Goal: Task Accomplishment & Management: Use online tool/utility

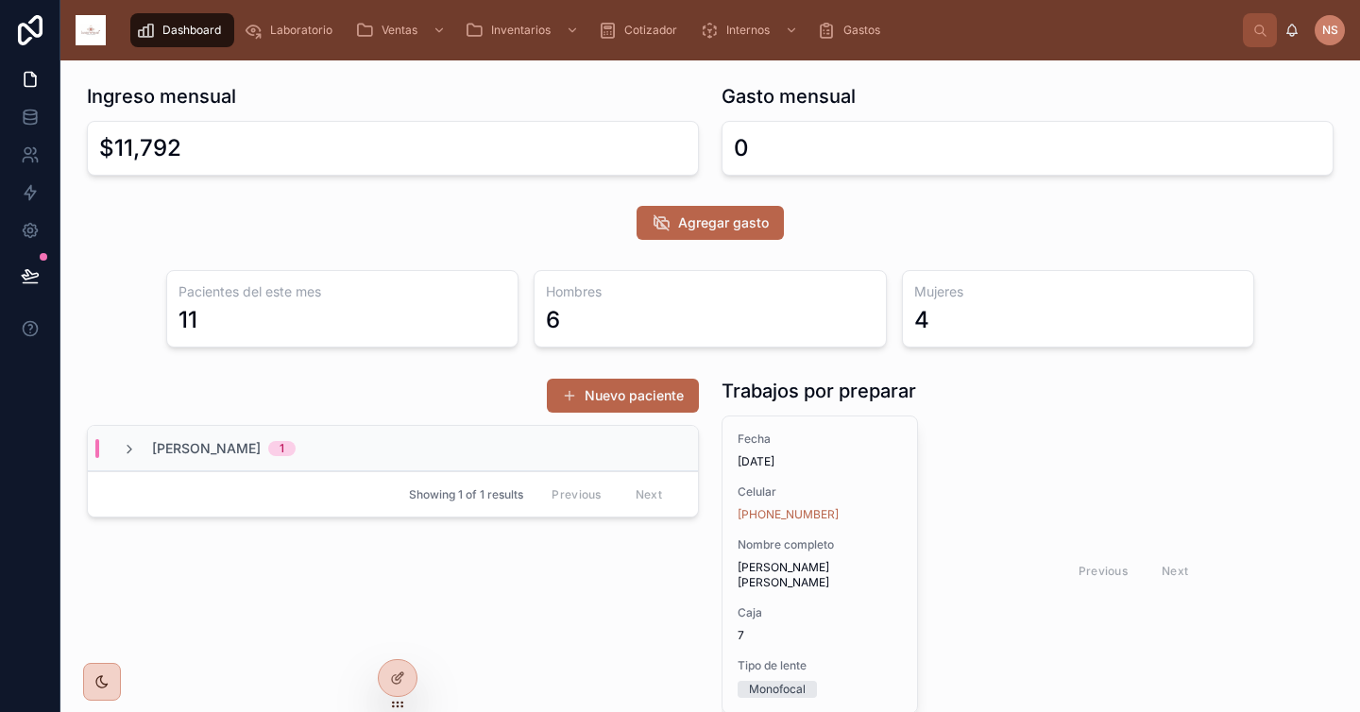
scroll to position [42, 0]
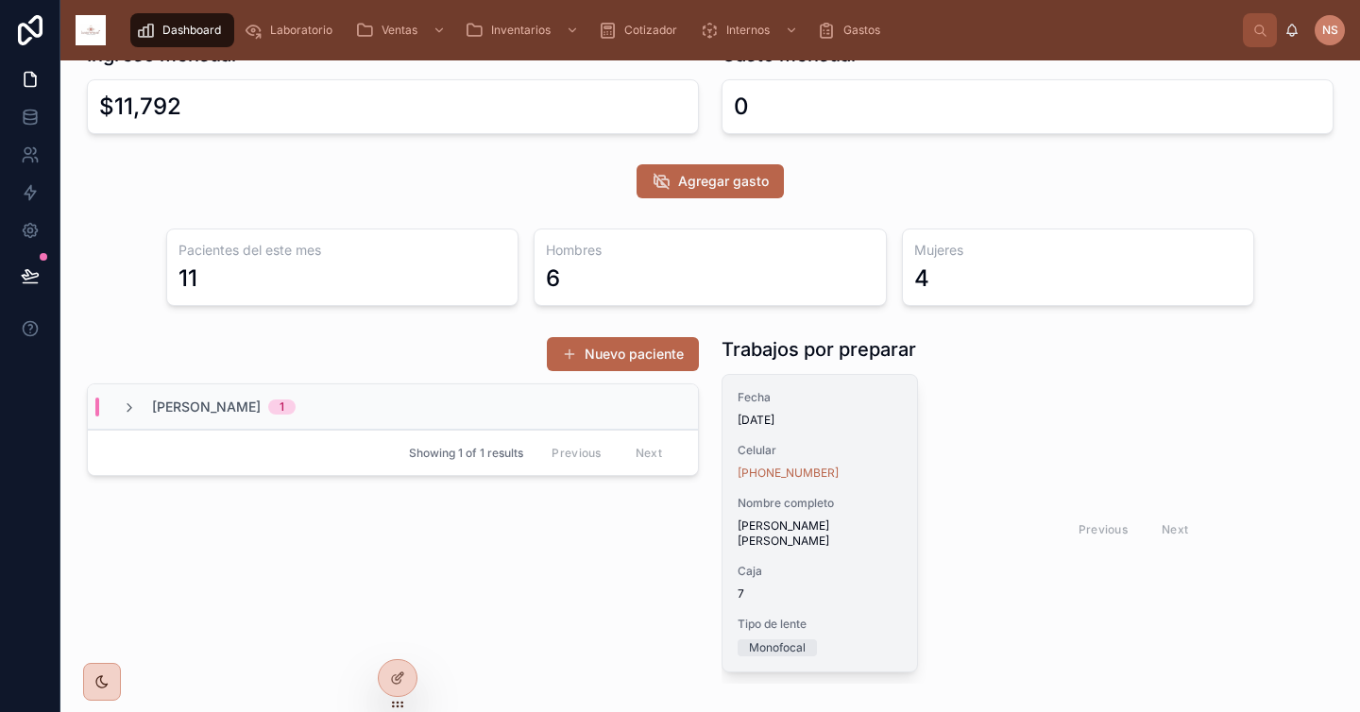
click at [871, 430] on div "Fecha [DATE] Celular [PHONE_NUMBER] Nombre completo [PERSON_NAME] [PERSON_NAME]…" at bounding box center [819, 523] width 195 height 297
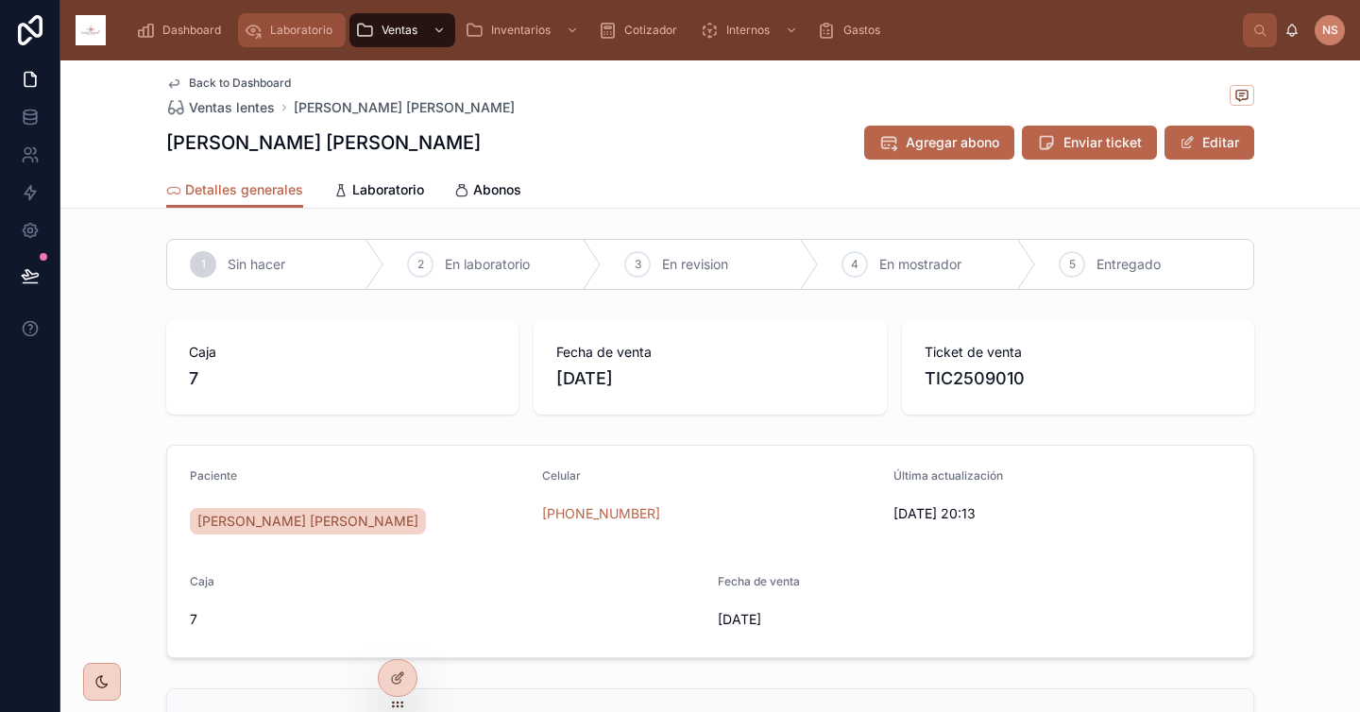
click at [297, 32] on span "Laboratorio" at bounding box center [301, 30] width 62 height 15
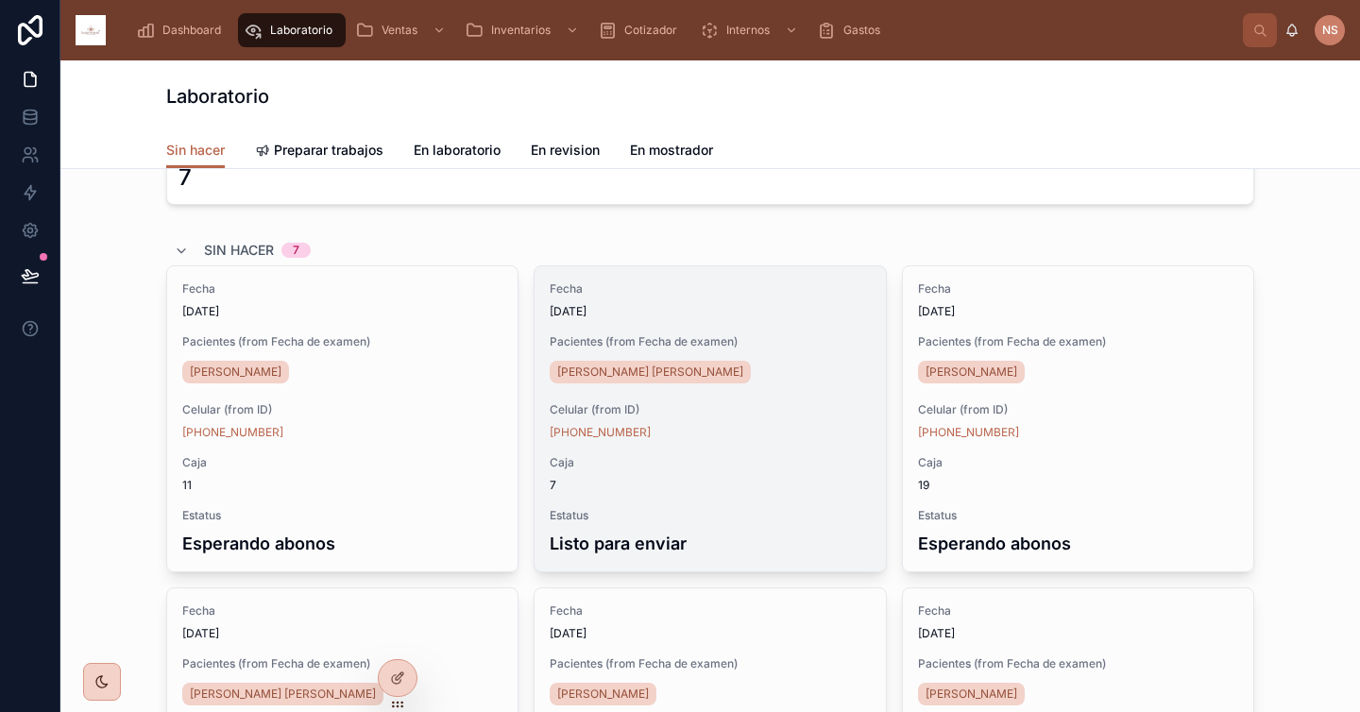
scroll to position [48, 0]
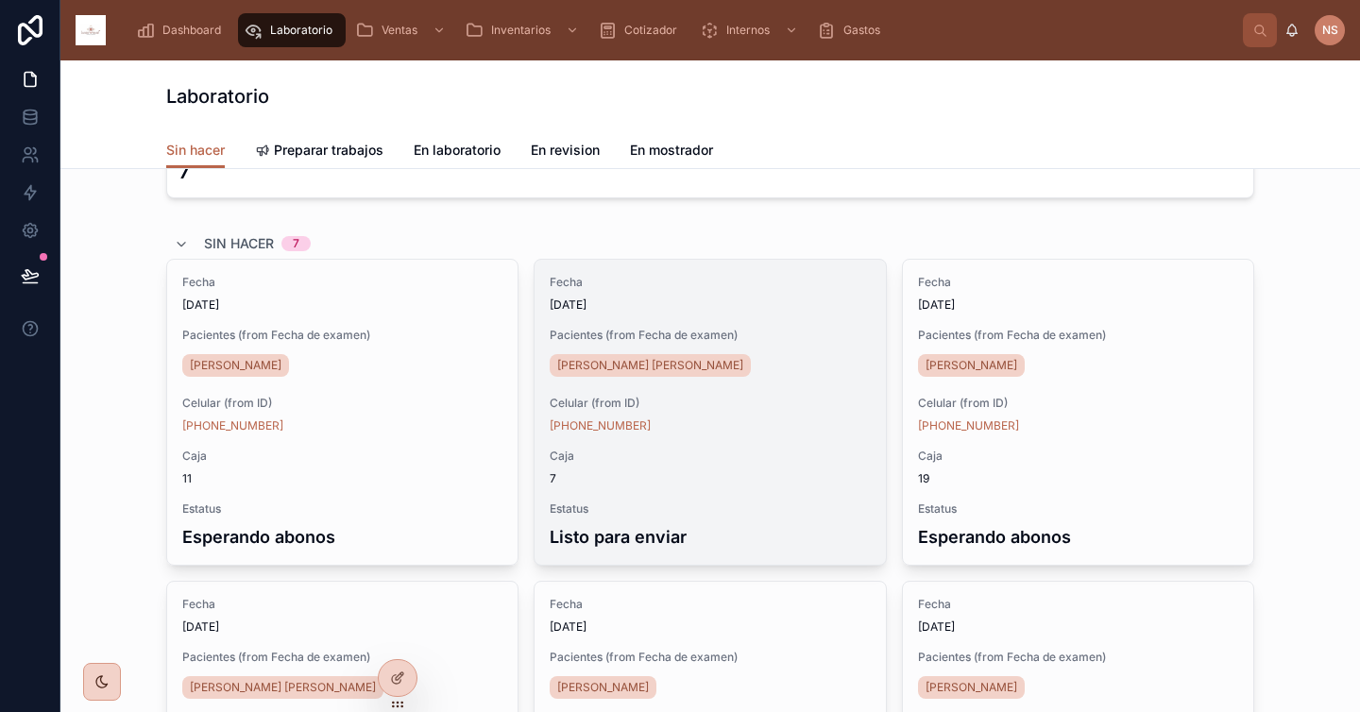
click at [742, 424] on div "[PHONE_NUMBER]" at bounding box center [710, 425] width 320 height 15
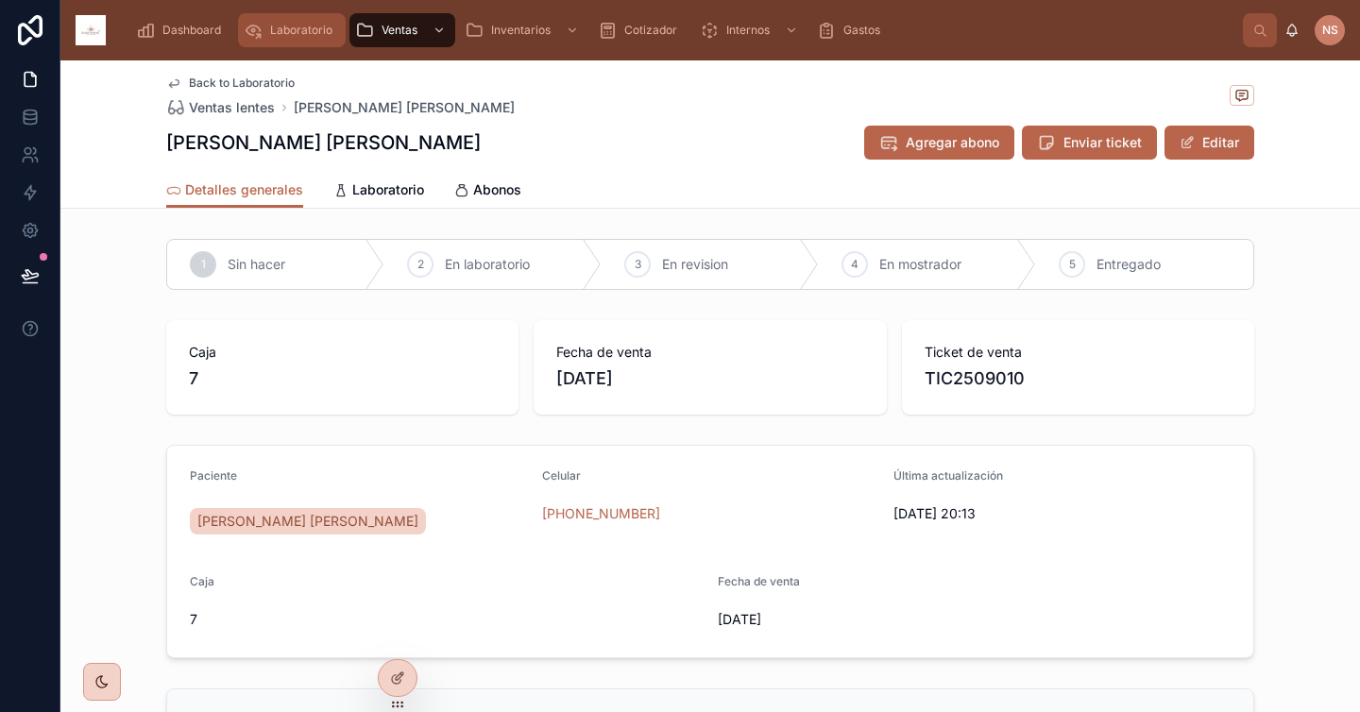
click at [266, 26] on div "Laboratorio" at bounding box center [292, 30] width 96 height 30
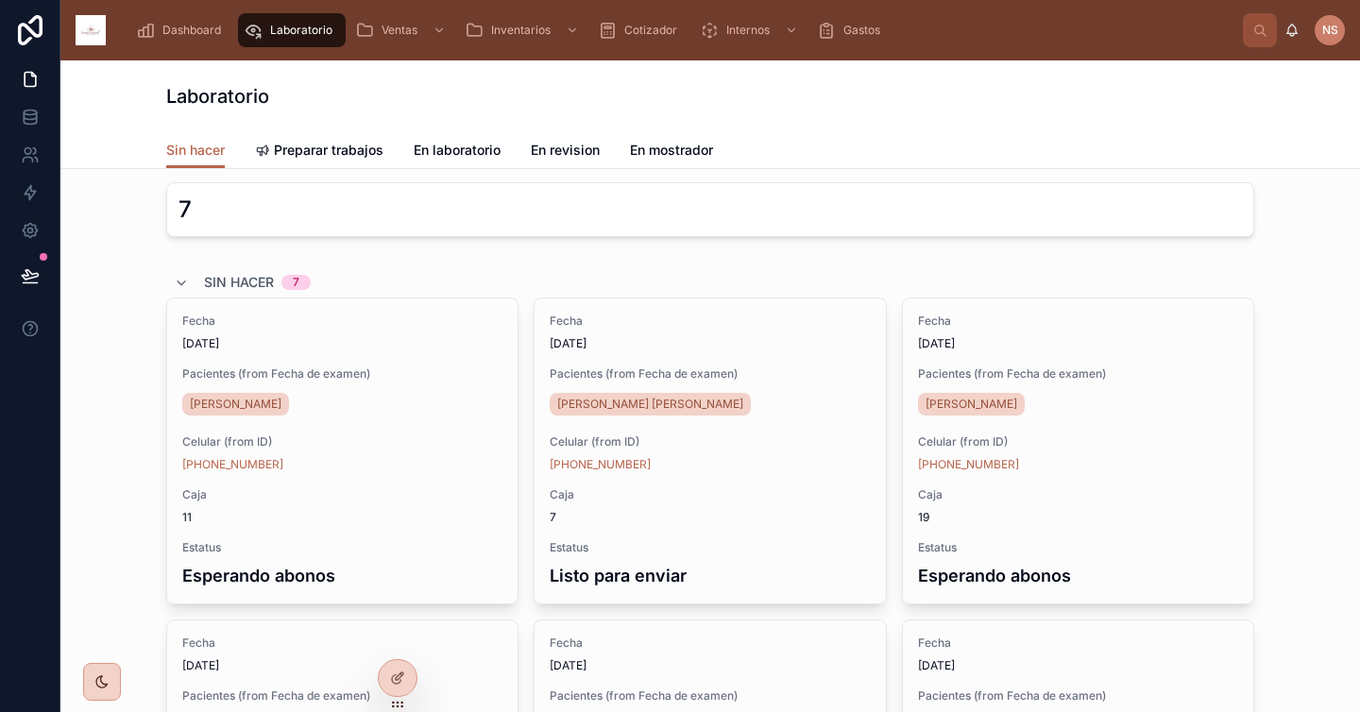
scroll to position [10, 0]
click at [340, 161] on link "Preparar trabajos" at bounding box center [319, 152] width 128 height 38
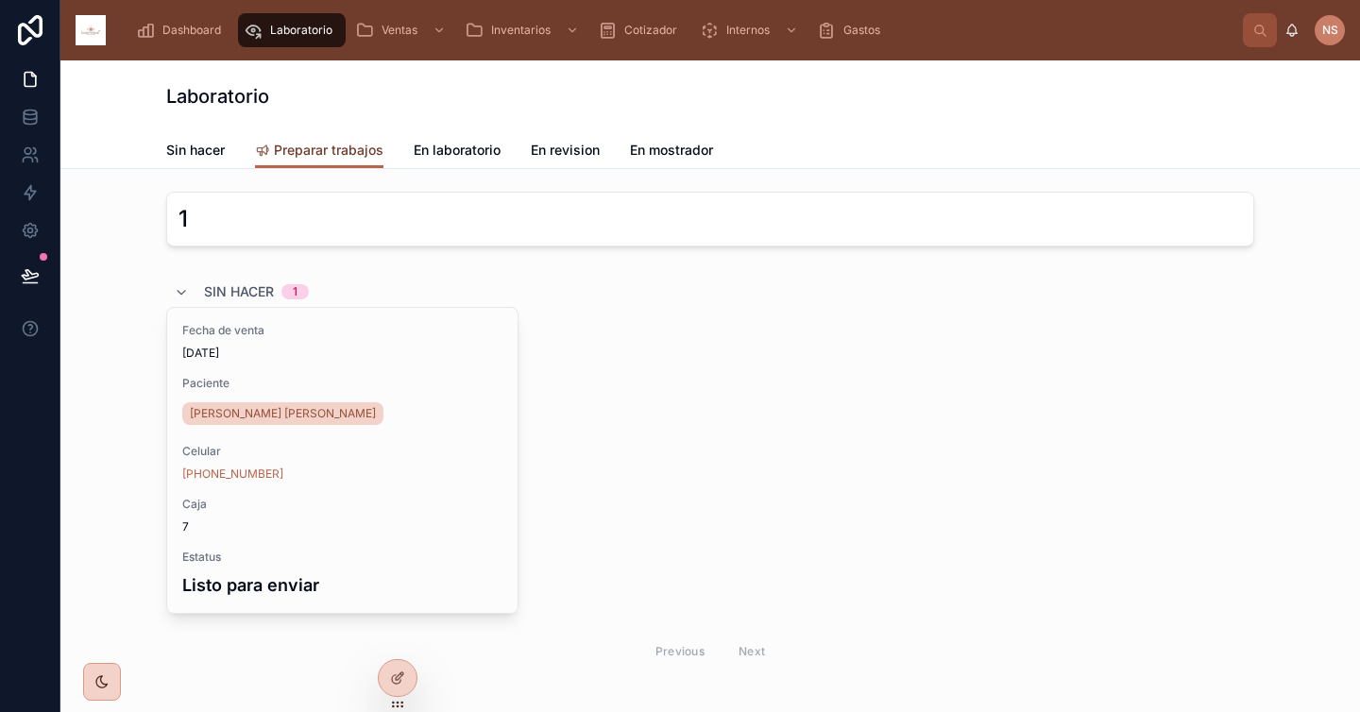
scroll to position [11, 0]
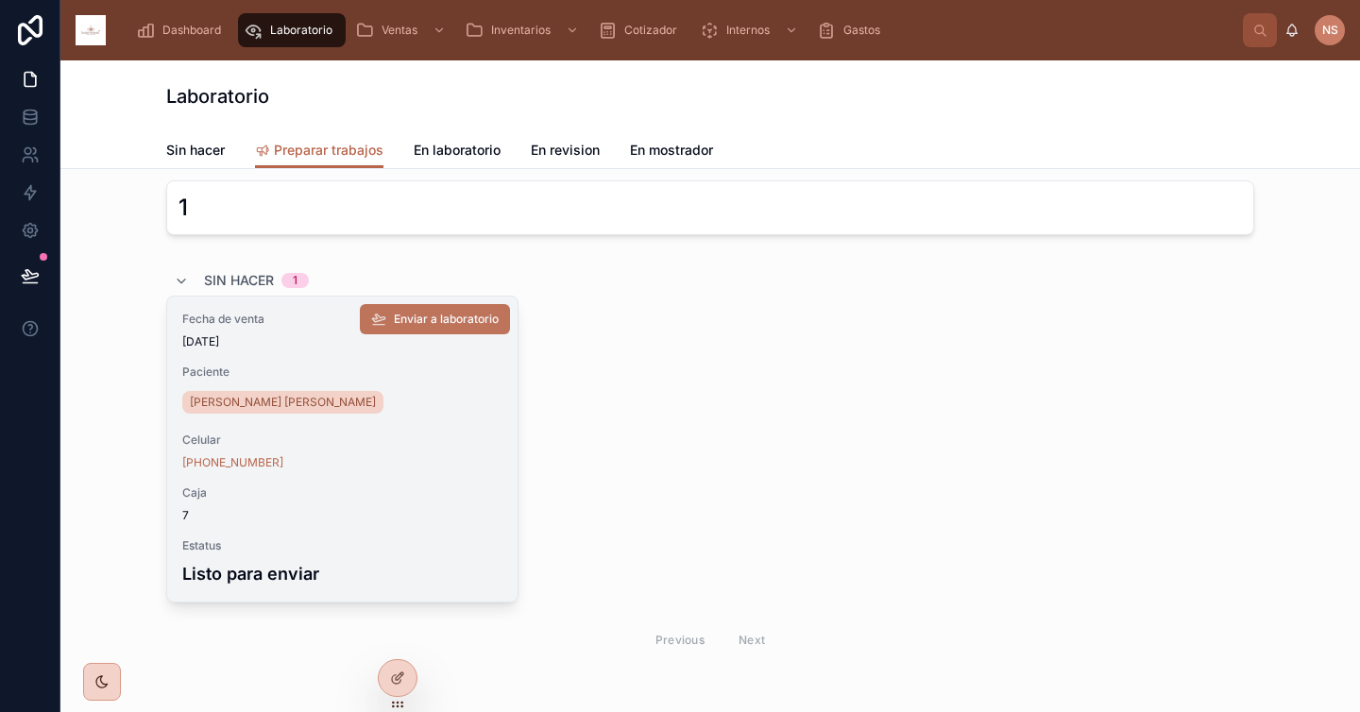
click at [448, 321] on span "Enviar a laboratorio" at bounding box center [446, 319] width 105 height 15
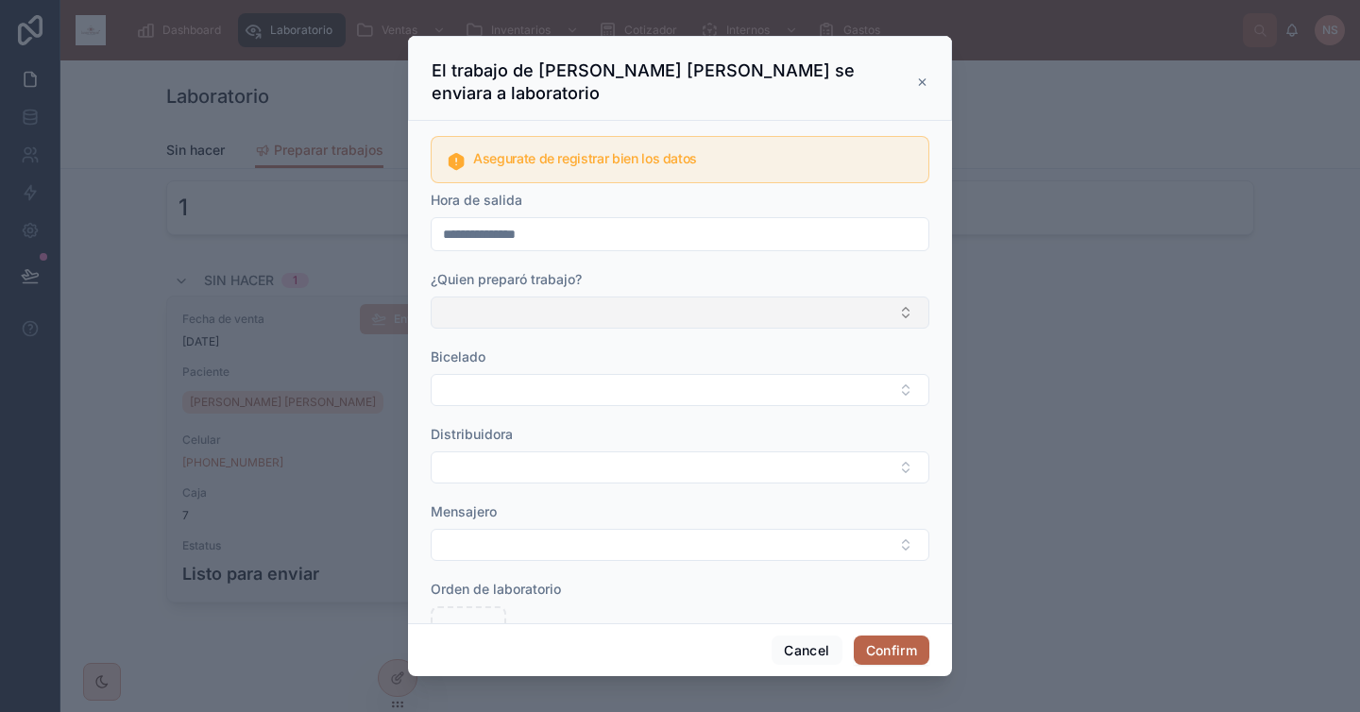
click at [625, 324] on button "Select Button" at bounding box center [680, 313] width 499 height 32
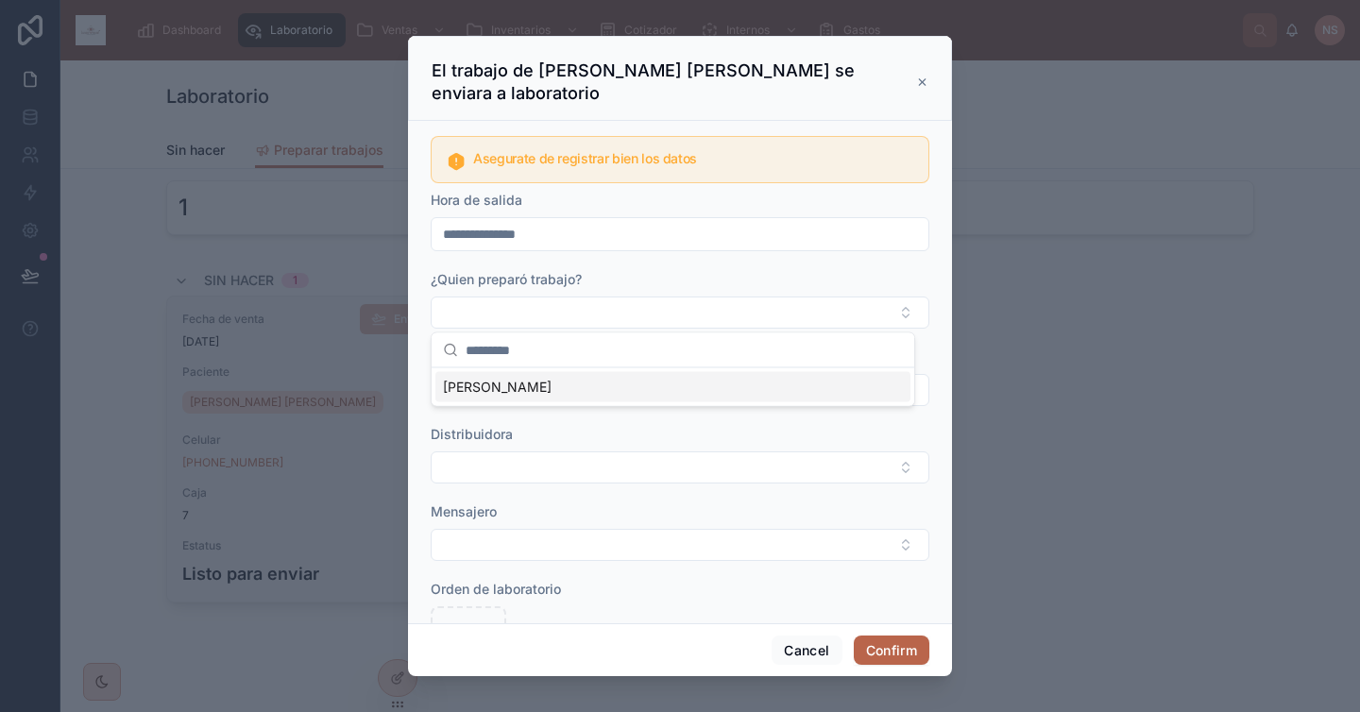
click at [553, 390] on div "[PERSON_NAME]" at bounding box center [672, 387] width 475 height 30
click at [526, 390] on button "Select Button" at bounding box center [680, 394] width 499 height 32
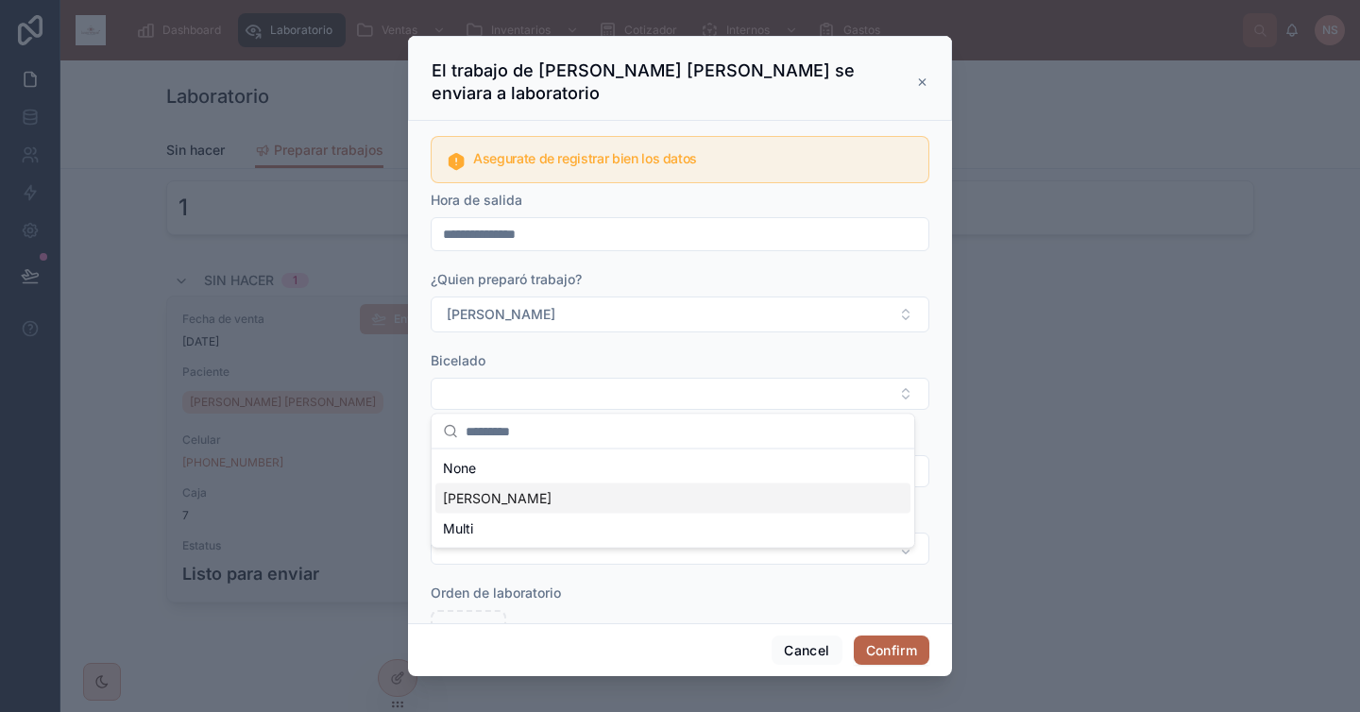
click at [508, 493] on div "[PERSON_NAME]" at bounding box center [672, 498] width 475 height 30
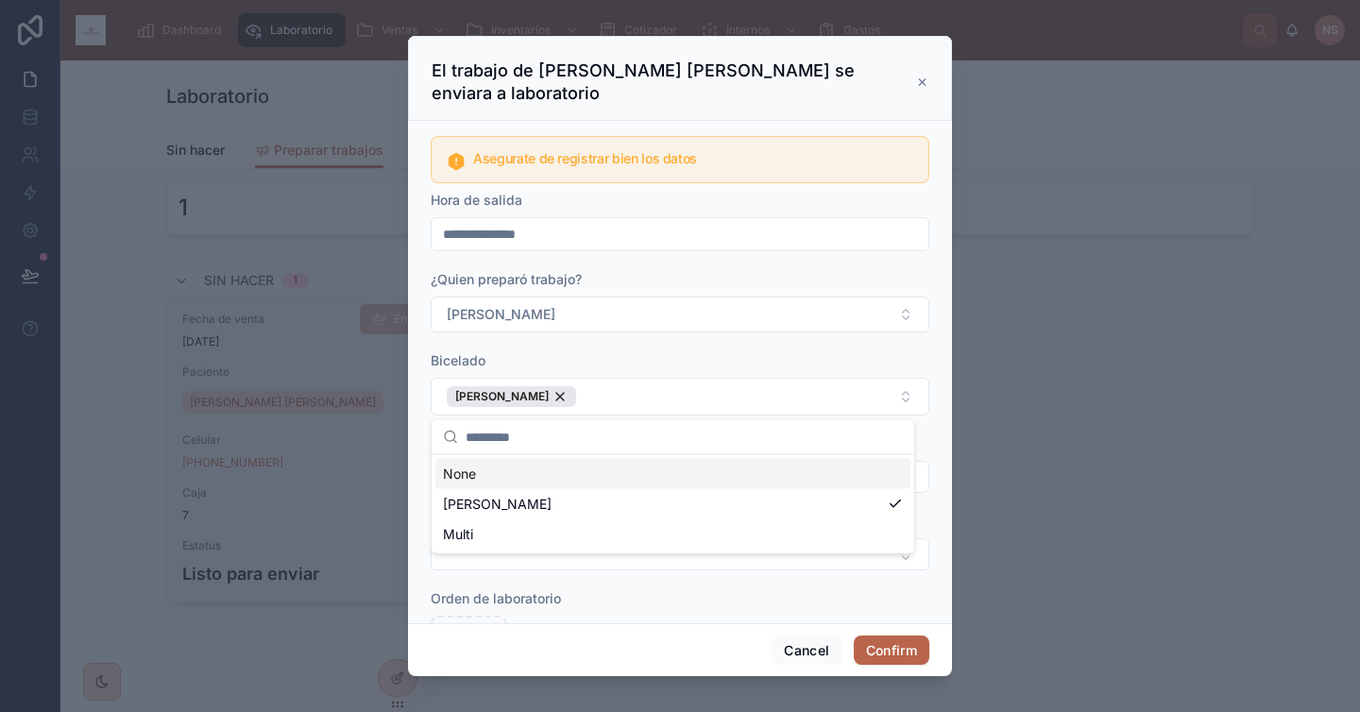
click at [605, 354] on div "Bicelado" at bounding box center [680, 360] width 499 height 19
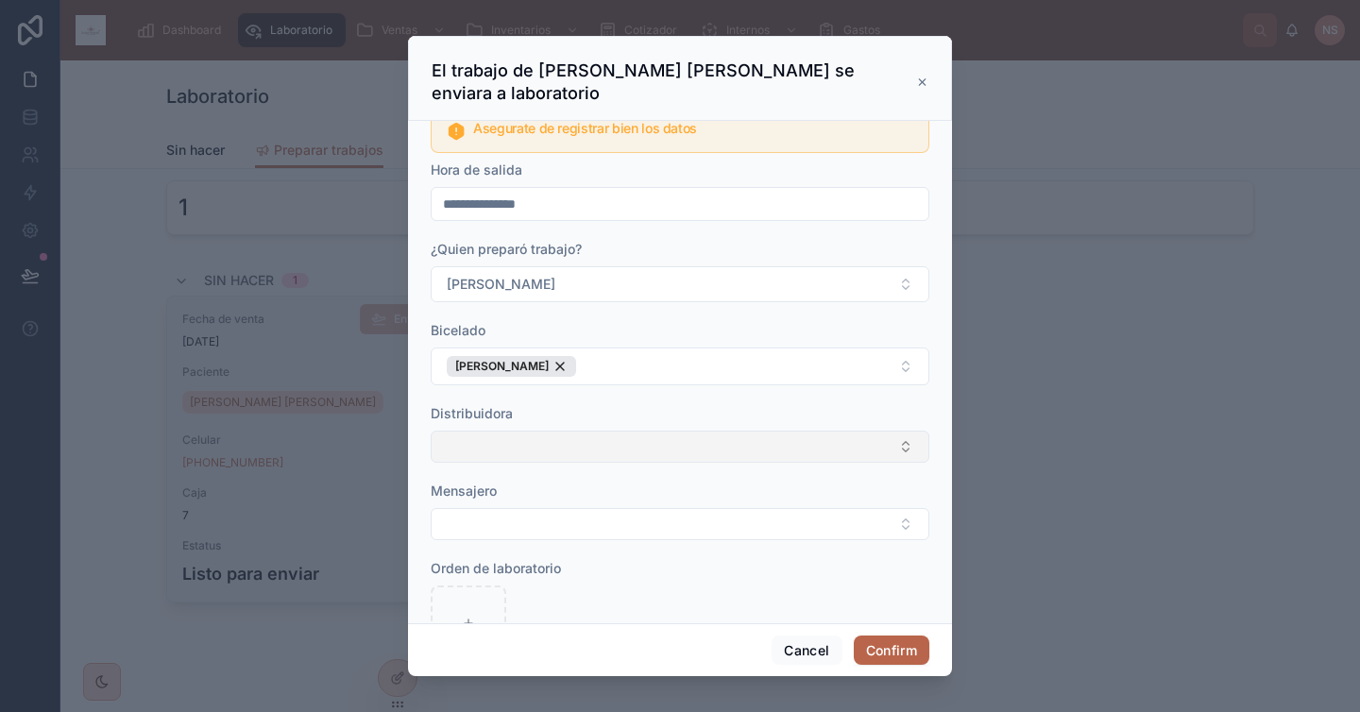
scroll to position [39, 0]
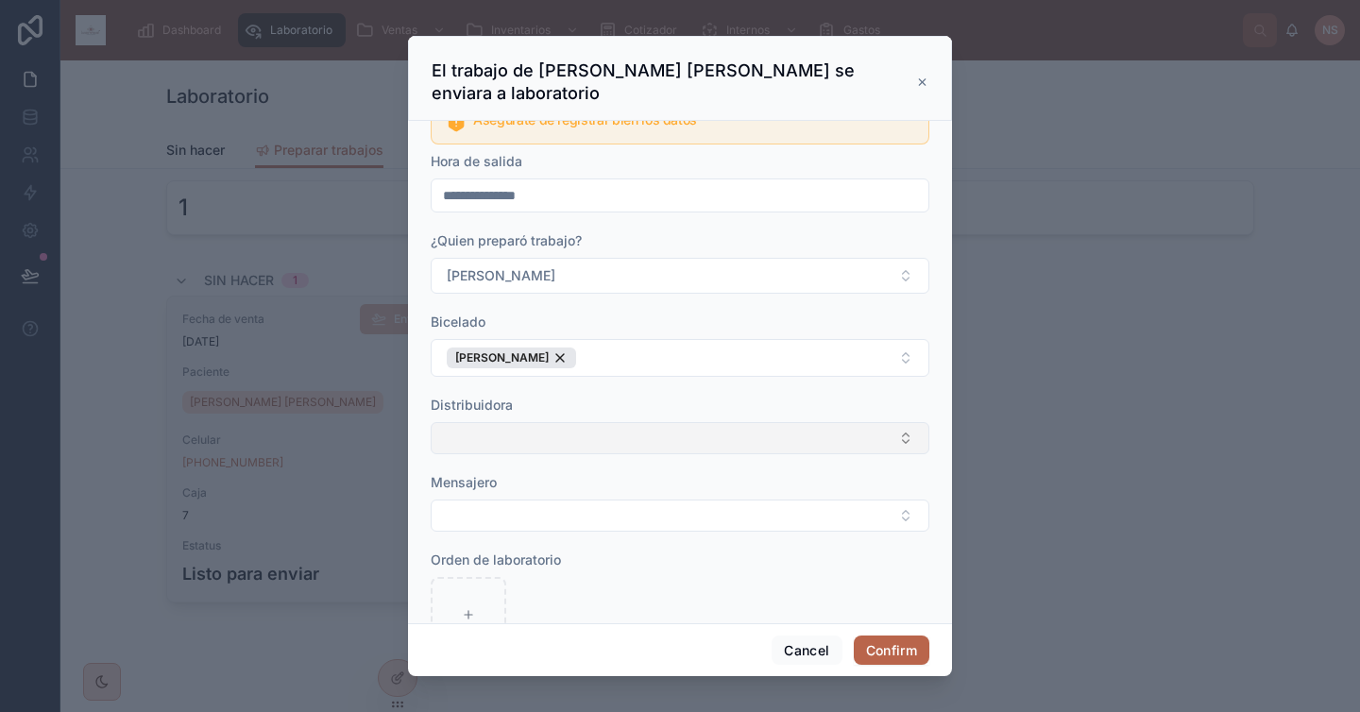
click at [602, 431] on button "Select Button" at bounding box center [680, 438] width 499 height 32
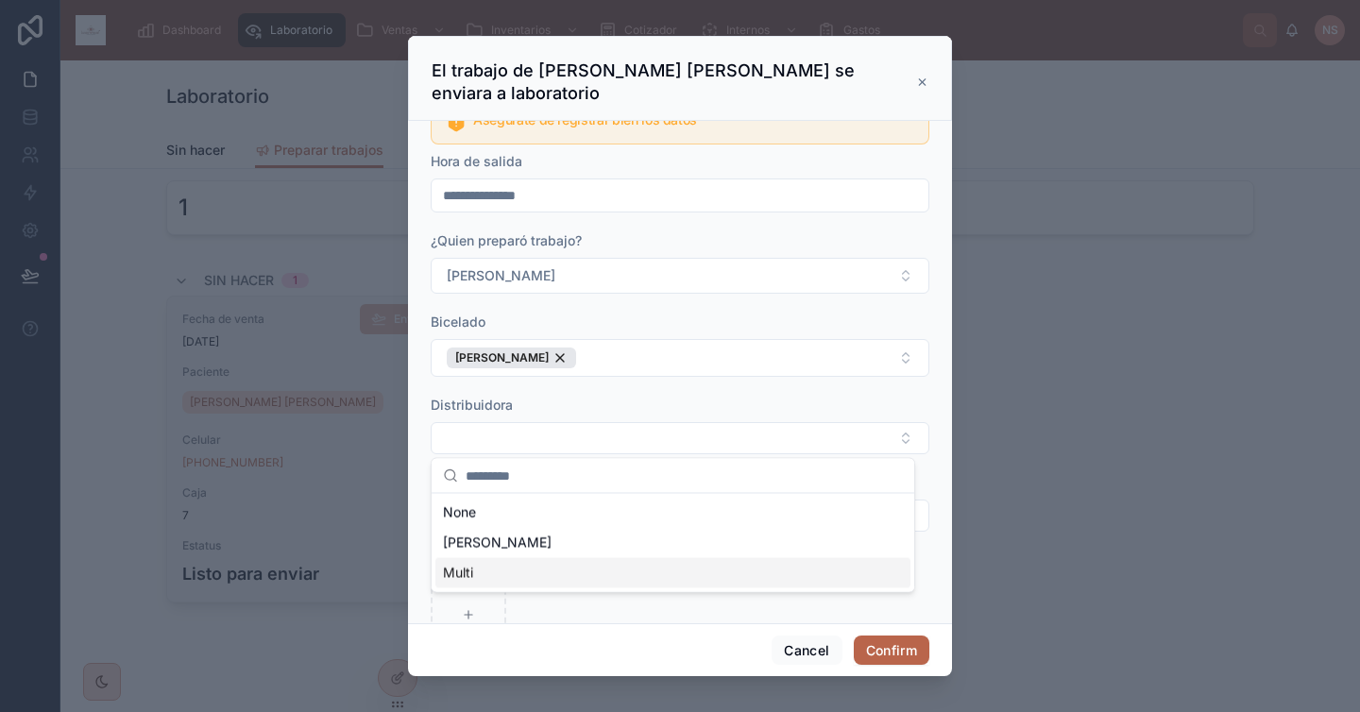
click at [521, 568] on div "Multi" at bounding box center [672, 573] width 475 height 30
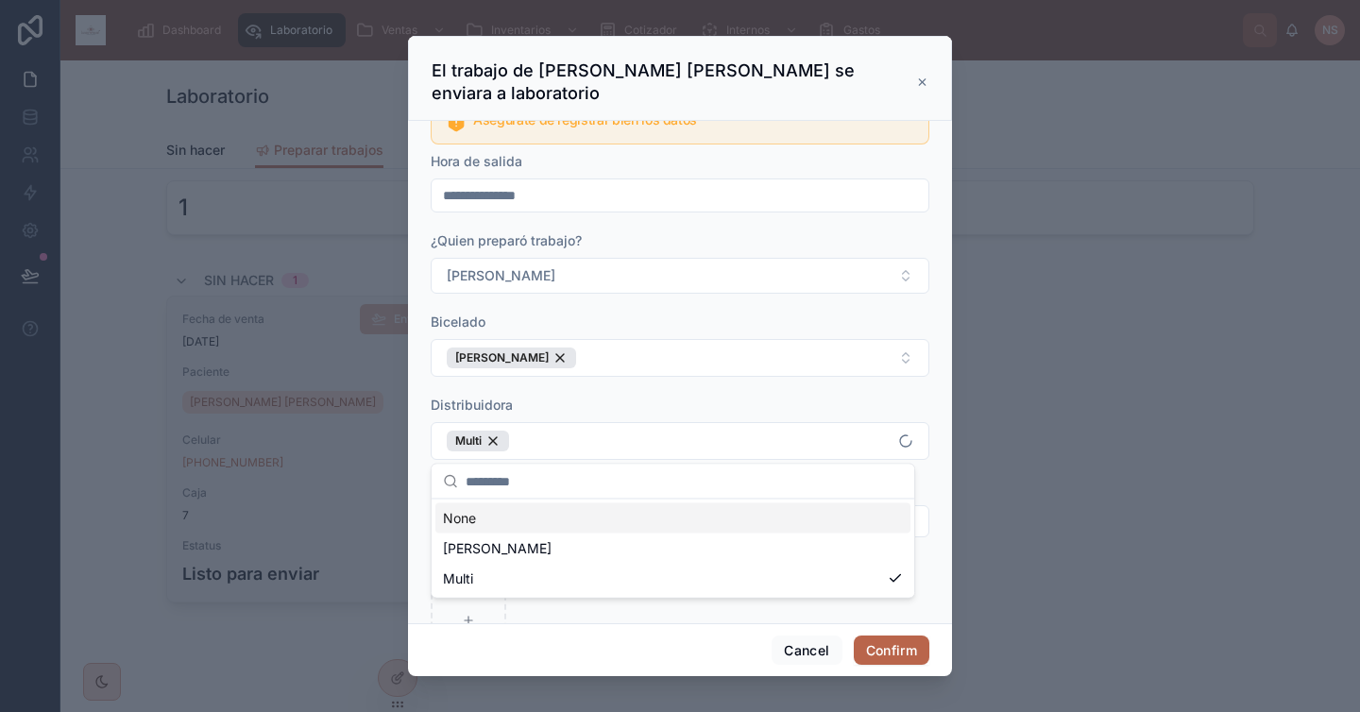
click at [634, 389] on form "**********" at bounding box center [680, 383] width 499 height 587
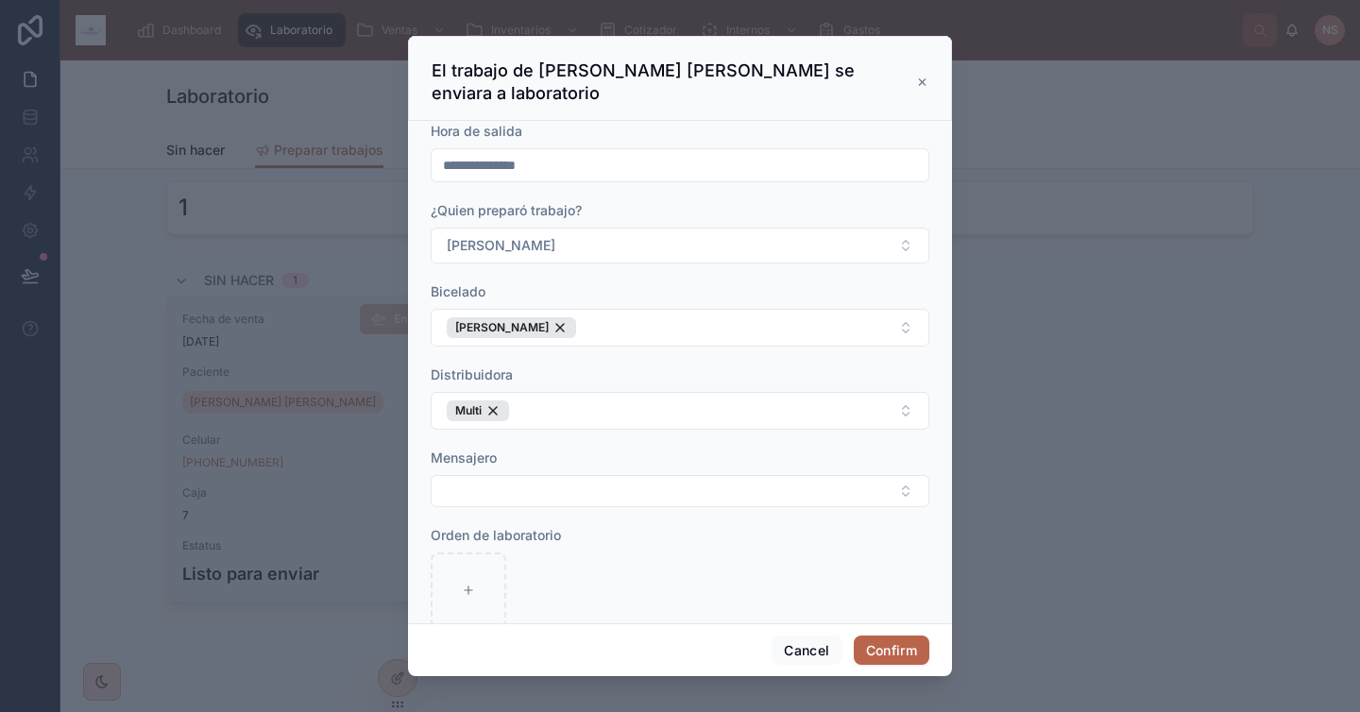
scroll to position [107, 0]
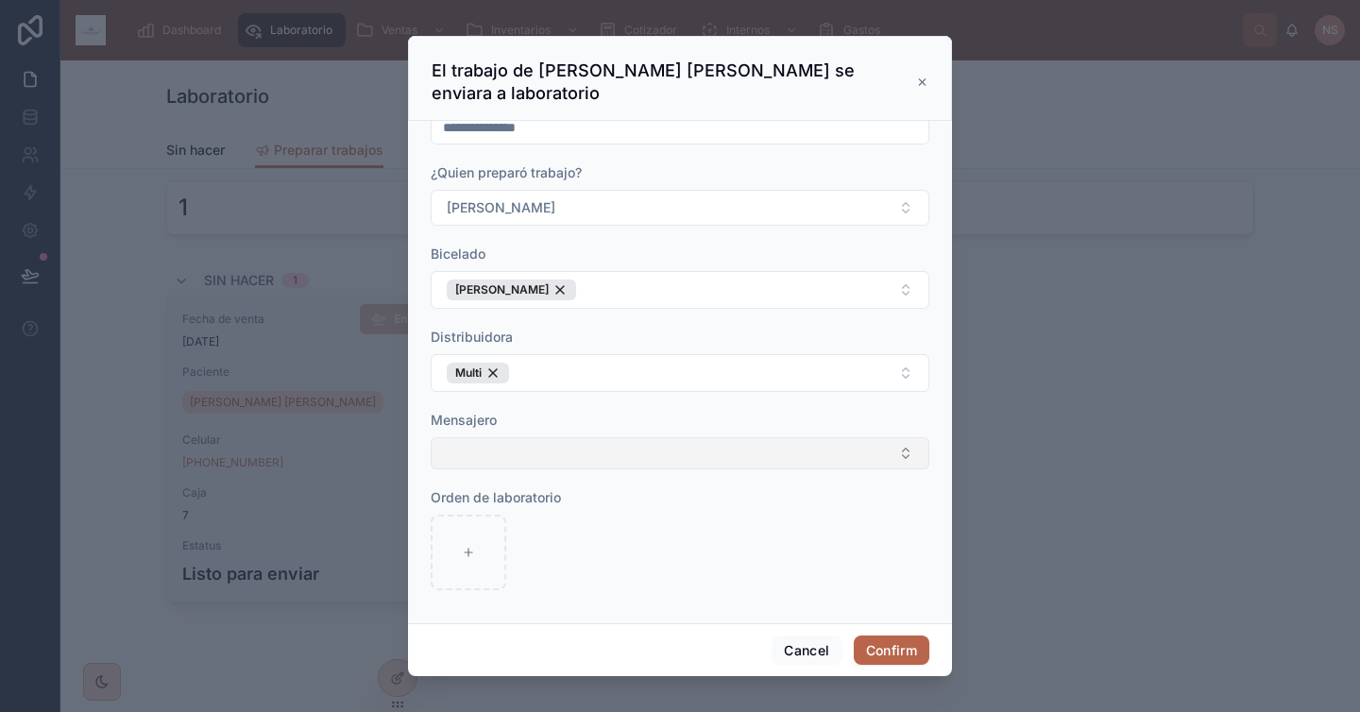
click at [585, 450] on button "Select Button" at bounding box center [680, 453] width 499 height 32
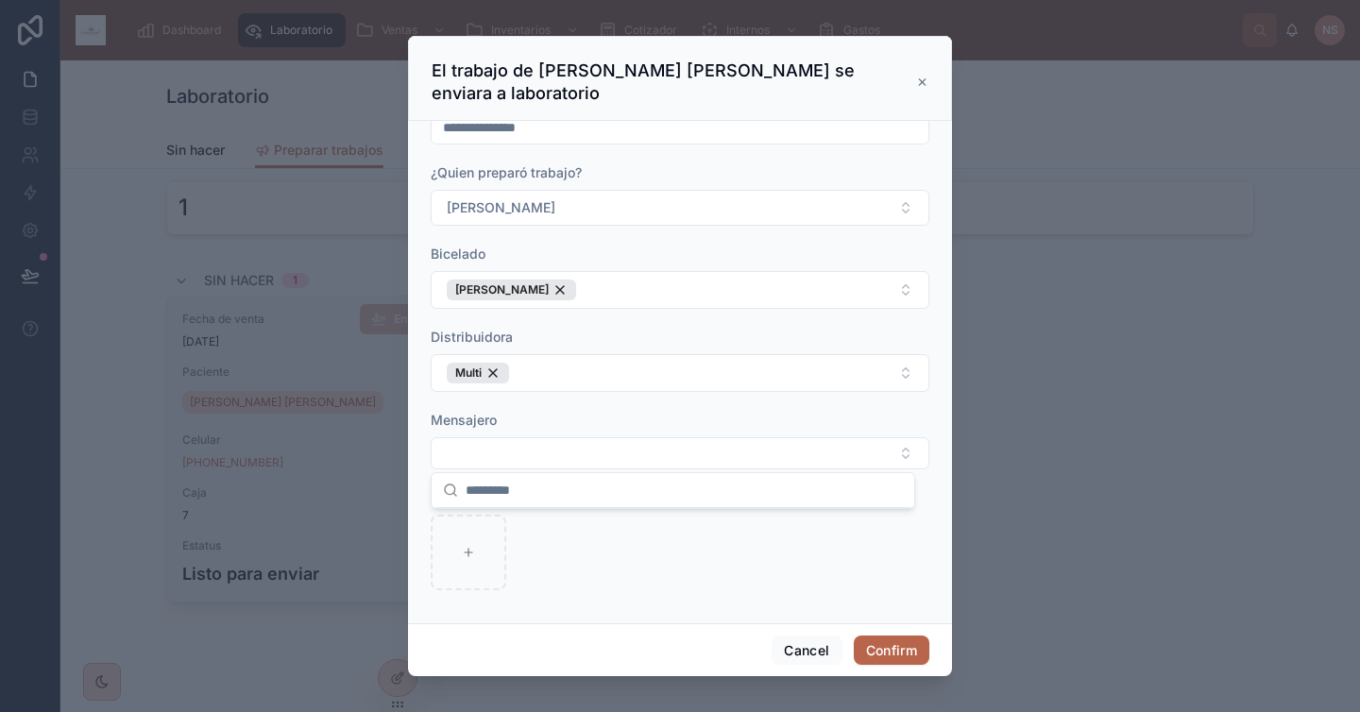
click at [602, 595] on form "**********" at bounding box center [680, 315] width 499 height 587
click at [475, 547] on div at bounding box center [469, 553] width 76 height 76
click at [899, 652] on button "Confirm" at bounding box center [892, 651] width 76 height 30
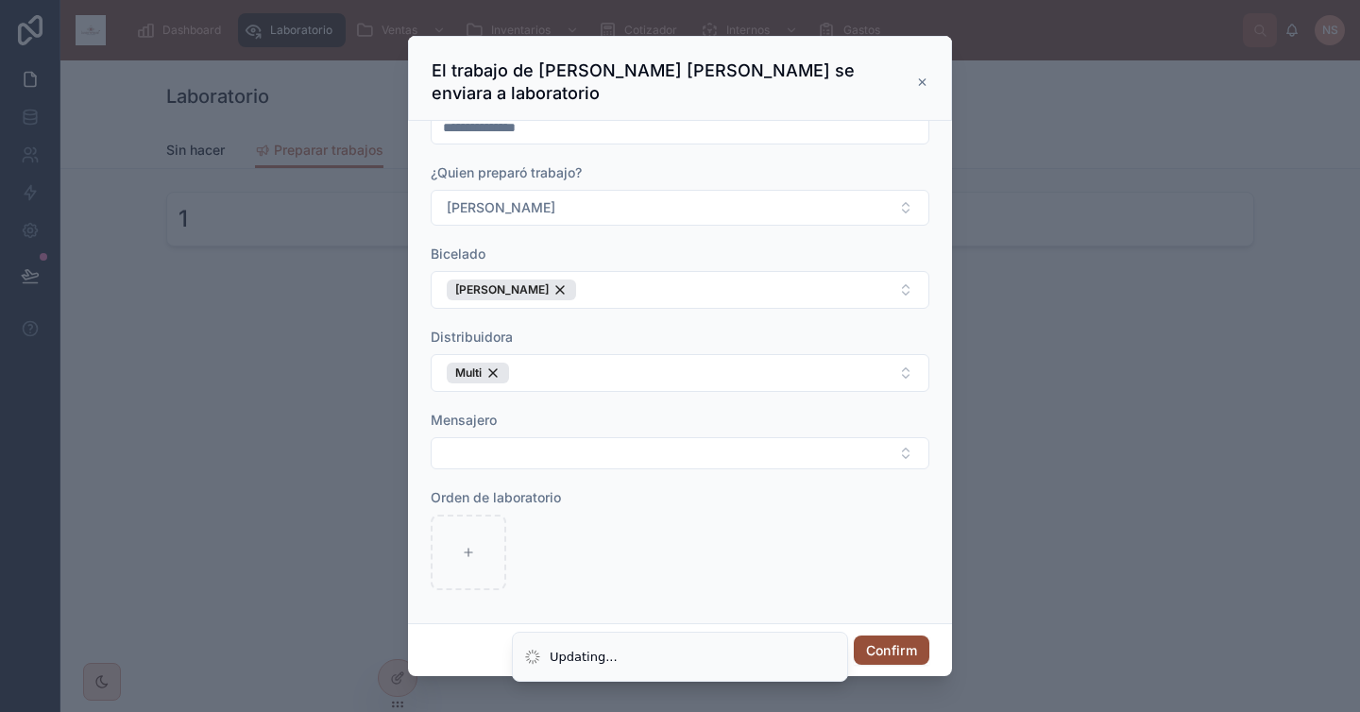
scroll to position [0, 0]
click at [921, 78] on icon at bounding box center [922, 82] width 12 height 15
